Goal: Information Seeking & Learning: Find specific fact

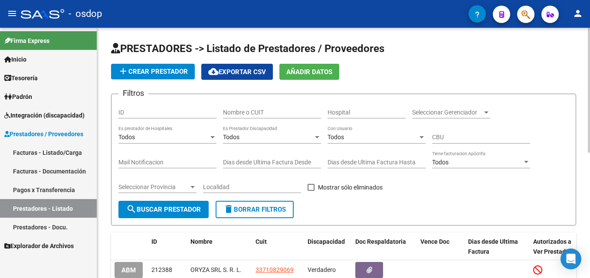
scroll to position [43, 0]
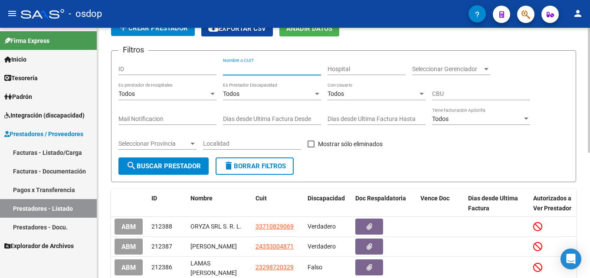
click at [272, 72] on input "Nombre o CUIT" at bounding box center [272, 68] width 98 height 7
click at [280, 66] on input "Nombre o CUIT" at bounding box center [272, 68] width 98 height 7
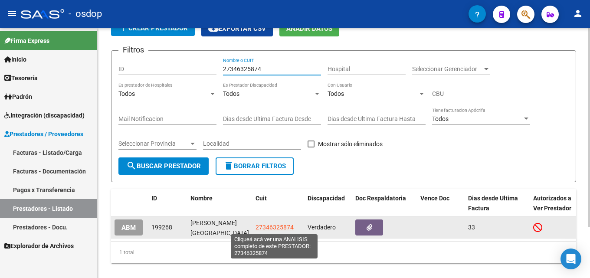
type input "27346325874"
click at [288, 228] on span "27346325874" at bounding box center [274, 227] width 38 height 7
type textarea "27346325874"
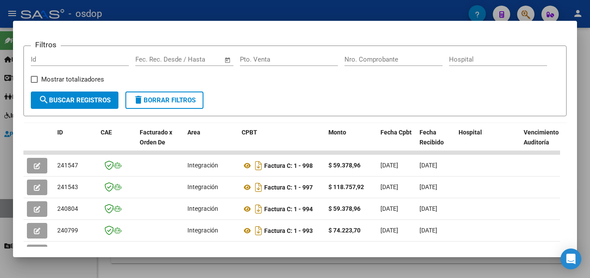
scroll to position [116, 0]
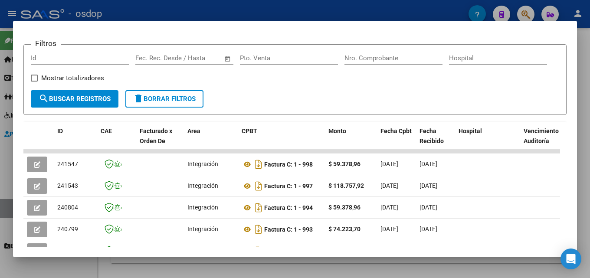
click at [589, 167] on div at bounding box center [295, 139] width 590 height 278
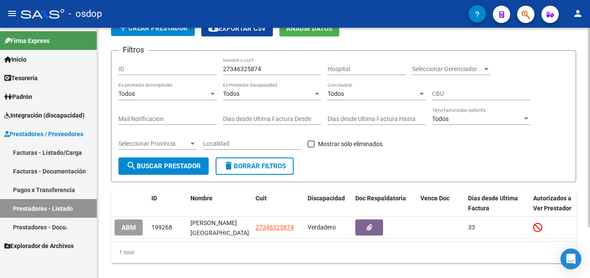
click at [229, 166] on mat-icon "delete" at bounding box center [228, 165] width 10 height 10
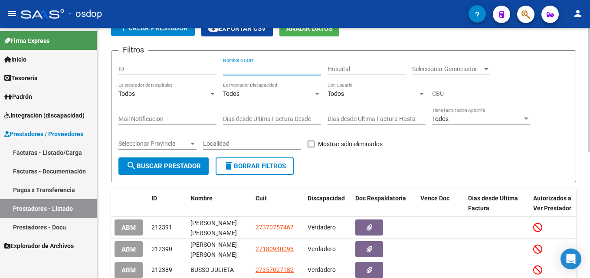
click at [237, 68] on input "Nombre o CUIT" at bounding box center [272, 68] width 98 height 7
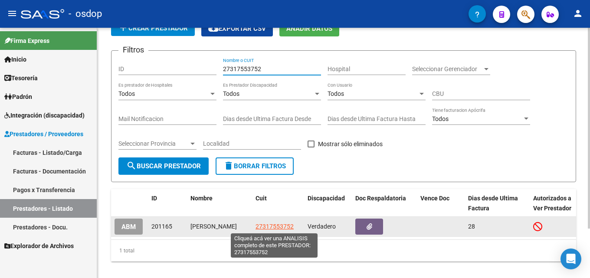
type input "27317553752"
click at [267, 227] on span "27317553752" at bounding box center [274, 226] width 38 height 7
type textarea "27317553752"
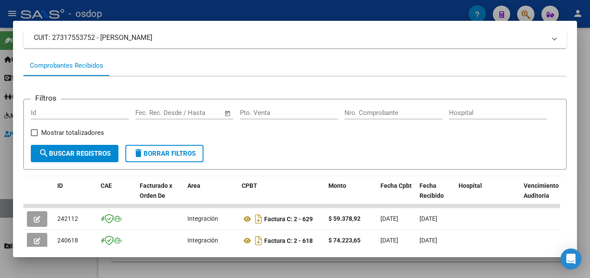
scroll to position [81, 0]
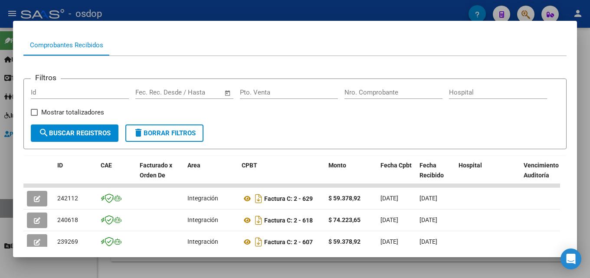
click at [589, 131] on div at bounding box center [295, 139] width 590 height 278
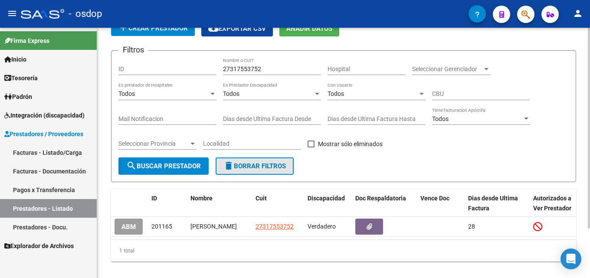
click at [279, 165] on span "delete Borrar Filtros" at bounding box center [254, 166] width 62 height 8
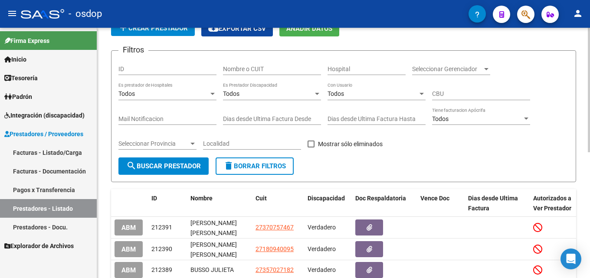
click at [251, 65] on input "Nombre o CUIT" at bounding box center [272, 68] width 98 height 7
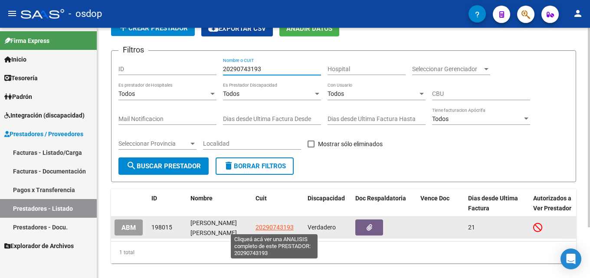
type input "20290743193"
click at [259, 225] on span "20290743193" at bounding box center [274, 227] width 38 height 7
type textarea "20290743193"
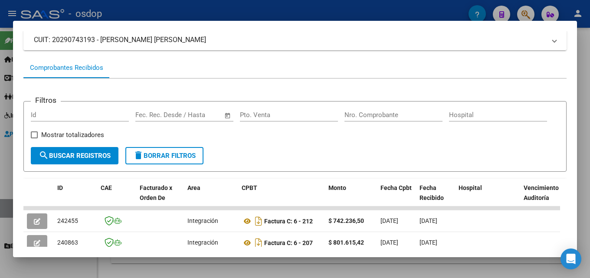
scroll to position [63, 0]
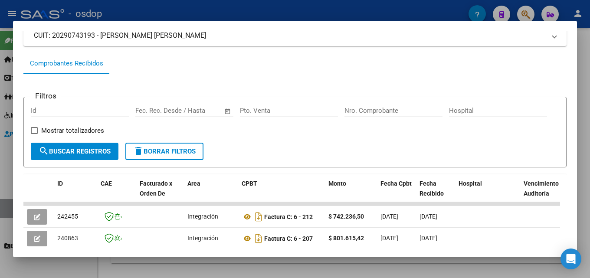
click at [589, 160] on div at bounding box center [295, 139] width 590 height 278
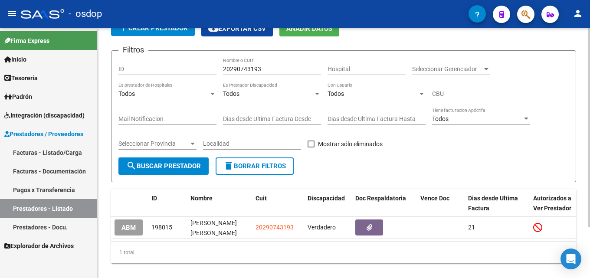
click at [290, 163] on button "delete Borrar Filtros" at bounding box center [254, 165] width 78 height 17
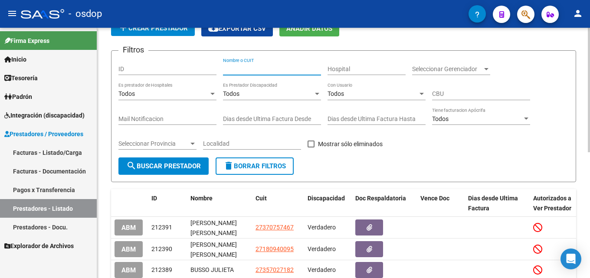
click at [242, 67] on input "Nombre o CUIT" at bounding box center [272, 68] width 98 height 7
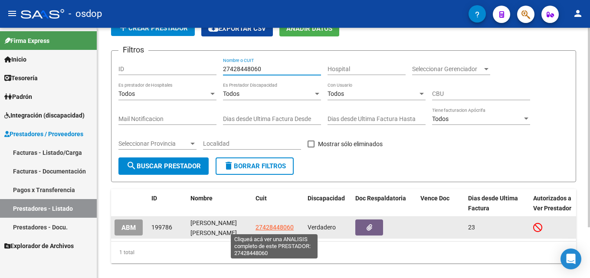
type input "27428448060"
click at [278, 227] on span "27428448060" at bounding box center [274, 227] width 38 height 7
type textarea "27428448060"
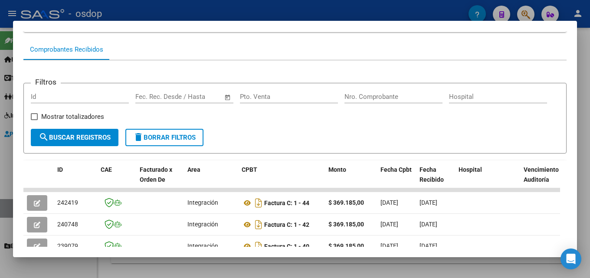
scroll to position [108, 0]
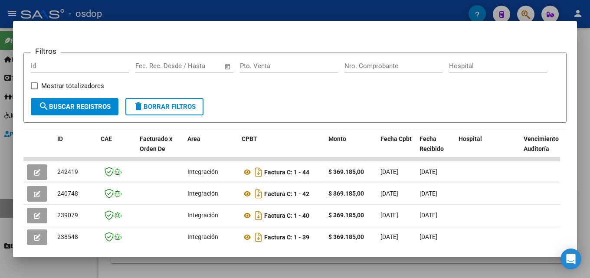
click at [589, 148] on div at bounding box center [295, 139] width 590 height 278
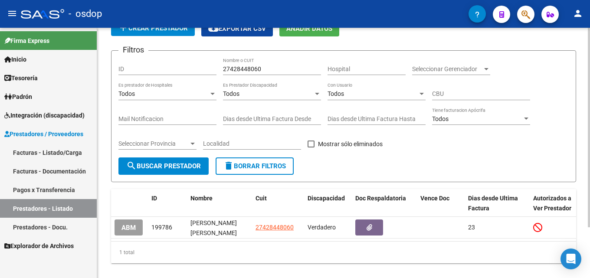
click at [262, 163] on span "delete Borrar Filtros" at bounding box center [254, 166] width 62 height 8
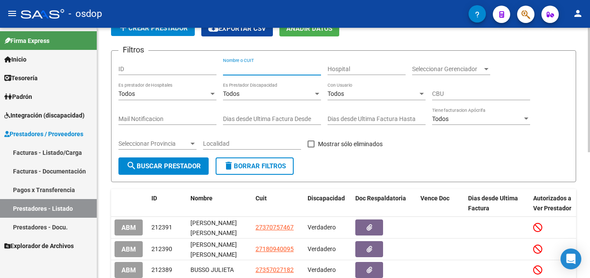
click at [254, 65] on input "Nombre o CUIT" at bounding box center [272, 68] width 98 height 7
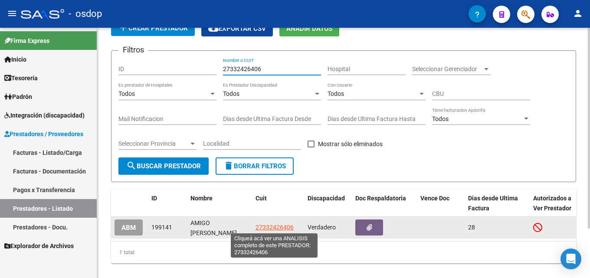
type input "27332426406"
click at [277, 224] on span "27332426406" at bounding box center [274, 227] width 38 height 7
type textarea "27332426406"
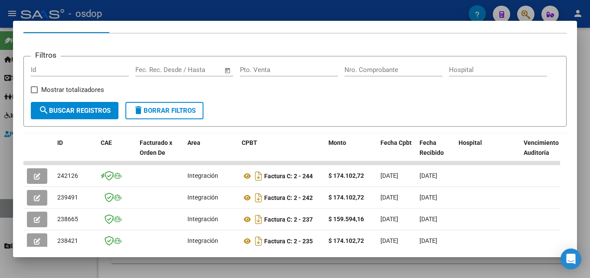
scroll to position [116, 0]
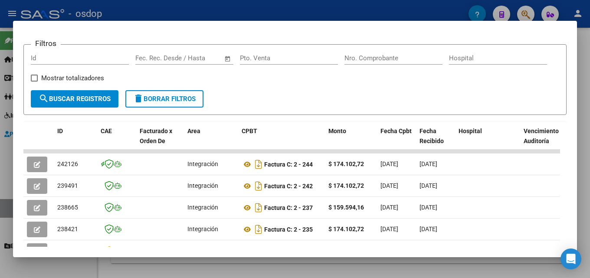
click at [589, 149] on div at bounding box center [295, 139] width 590 height 278
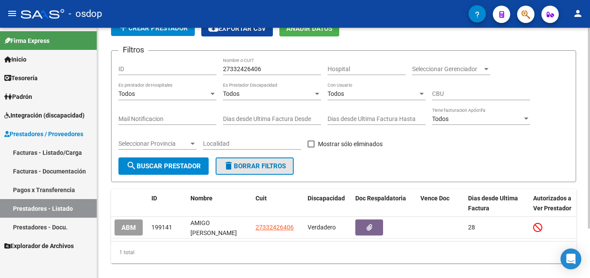
drag, startPoint x: 229, startPoint y: 161, endPoint x: 235, endPoint y: 152, distance: 10.7
click at [230, 161] on mat-icon "delete" at bounding box center [228, 165] width 10 height 10
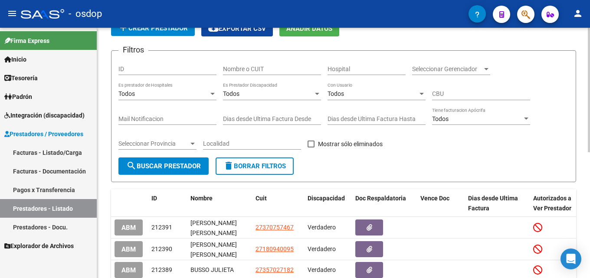
click at [244, 69] on input "Nombre o CUIT" at bounding box center [272, 68] width 98 height 7
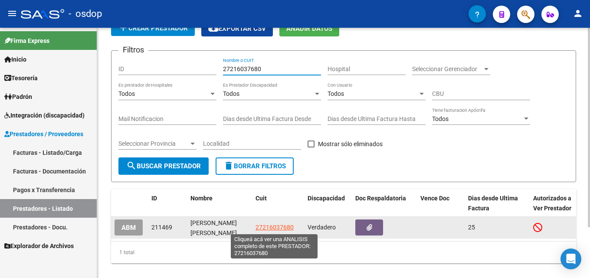
type input "27216037680"
click at [281, 228] on span "27216037680" at bounding box center [274, 227] width 38 height 7
type textarea "27216037680"
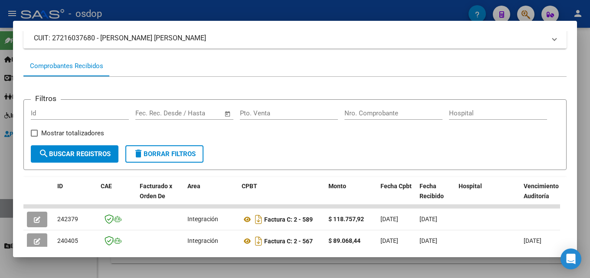
scroll to position [62, 0]
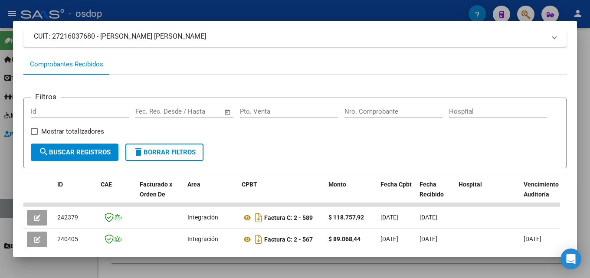
click at [589, 129] on div at bounding box center [295, 139] width 590 height 278
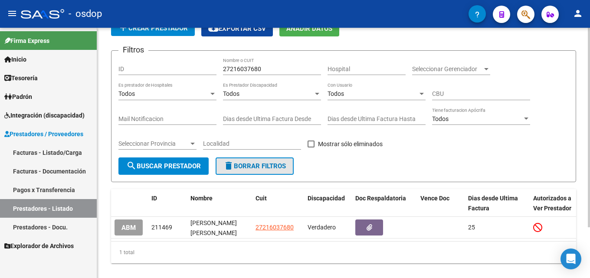
click at [275, 167] on span "delete Borrar Filtros" at bounding box center [254, 166] width 62 height 8
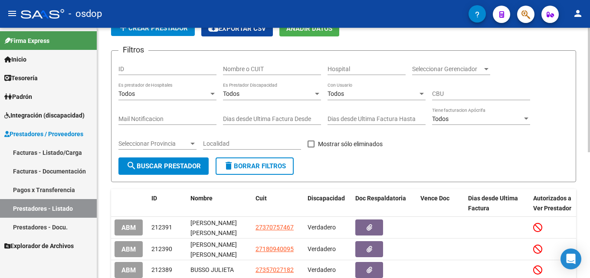
click at [247, 66] on input "Nombre o CUIT" at bounding box center [272, 68] width 98 height 7
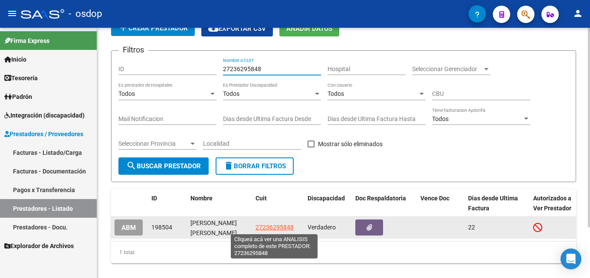
type input "27236295848"
click at [270, 225] on span "27236295848" at bounding box center [274, 227] width 38 height 7
type textarea "27236295848"
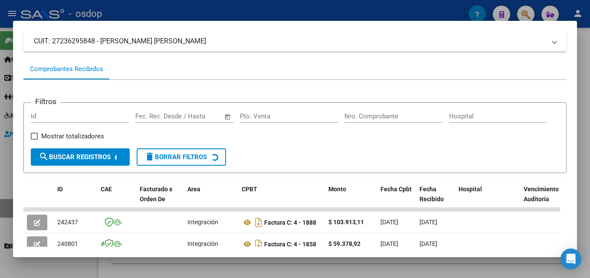
scroll to position [73, 0]
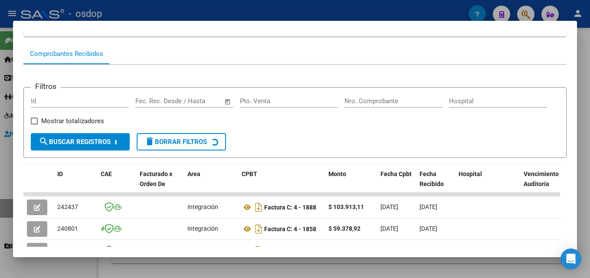
click at [589, 151] on div at bounding box center [295, 139] width 590 height 278
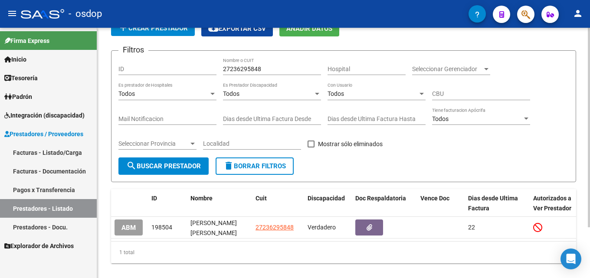
click at [274, 163] on span "delete Borrar Filtros" at bounding box center [254, 166] width 62 height 8
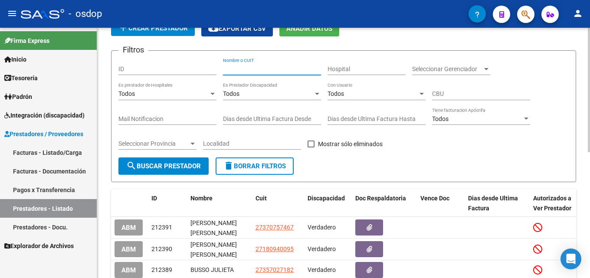
click at [248, 67] on input "Nombre o CUIT" at bounding box center [272, 68] width 98 height 7
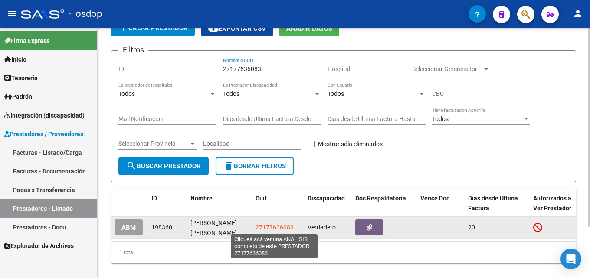
type input "27177636083"
click at [280, 225] on span "27177636083" at bounding box center [274, 227] width 38 height 7
type textarea "27177636083"
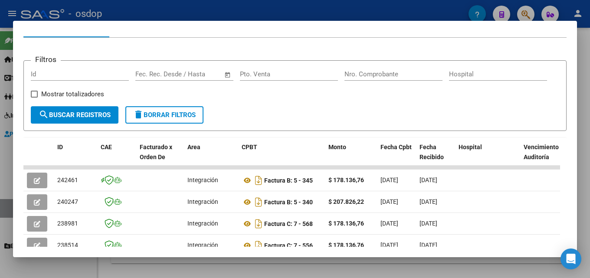
scroll to position [101, 0]
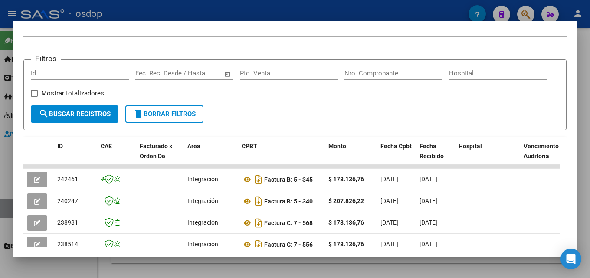
click at [589, 138] on div at bounding box center [295, 139] width 590 height 278
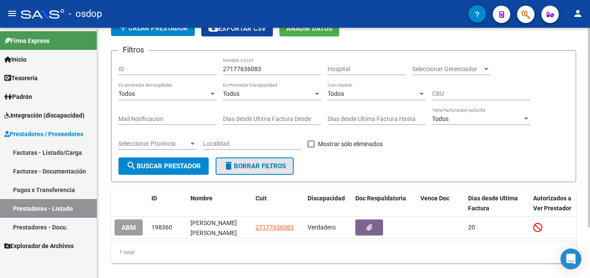
click at [278, 163] on span "delete Borrar Filtros" at bounding box center [254, 166] width 62 height 8
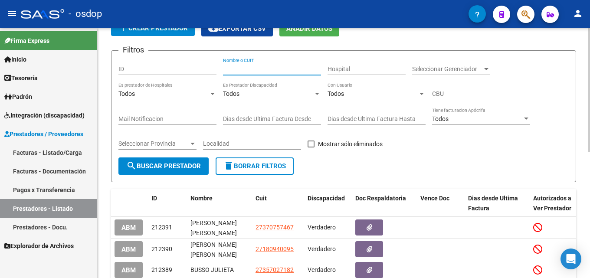
click at [252, 67] on input "Nombre o CUIT" at bounding box center [272, 68] width 98 height 7
click at [258, 72] on input "Nombre o CUIT" at bounding box center [272, 68] width 98 height 7
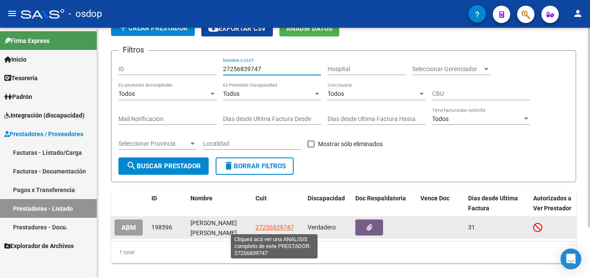
type input "27256839747"
click at [269, 226] on span "27256839747" at bounding box center [274, 227] width 38 height 7
type textarea "27256839747"
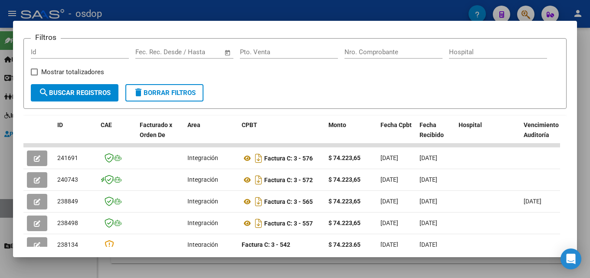
scroll to position [123, 0]
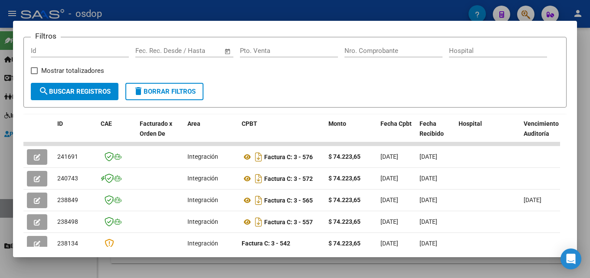
click at [589, 150] on div at bounding box center [295, 139] width 590 height 278
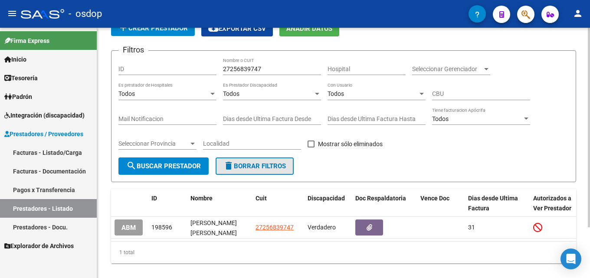
click at [253, 168] on span "delete Borrar Filtros" at bounding box center [254, 166] width 62 height 8
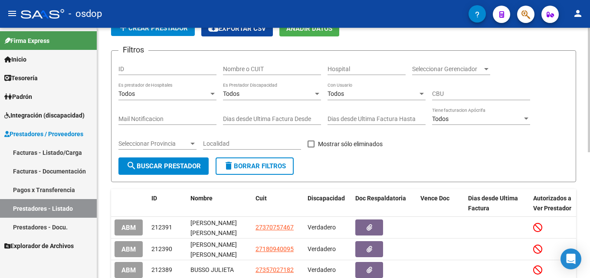
click at [243, 71] on input "Nombre o CUIT" at bounding box center [272, 68] width 98 height 7
